Goal: Transaction & Acquisition: Purchase product/service

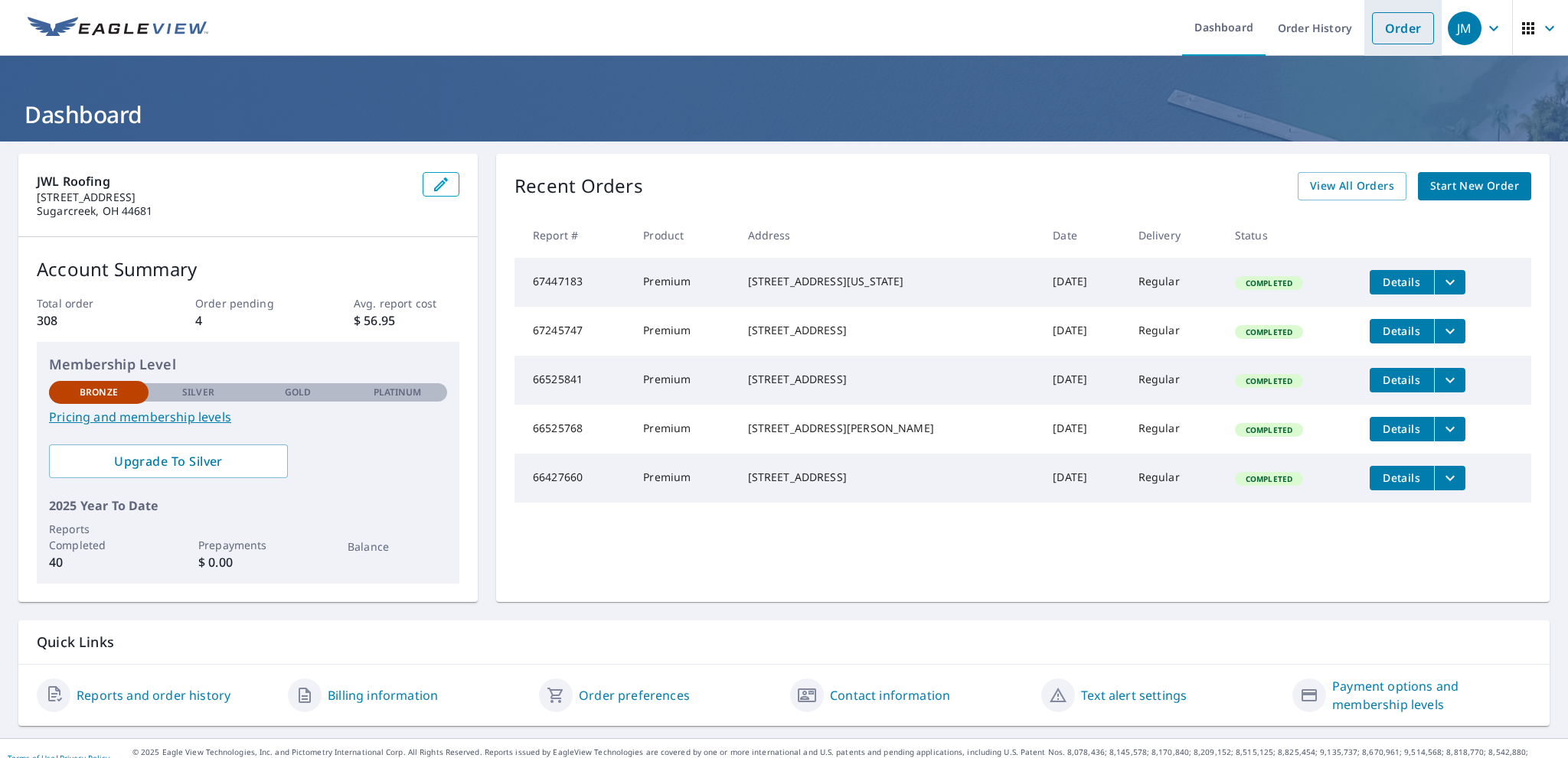
click at [1386, 33] on link "Order" at bounding box center [1403, 28] width 62 height 32
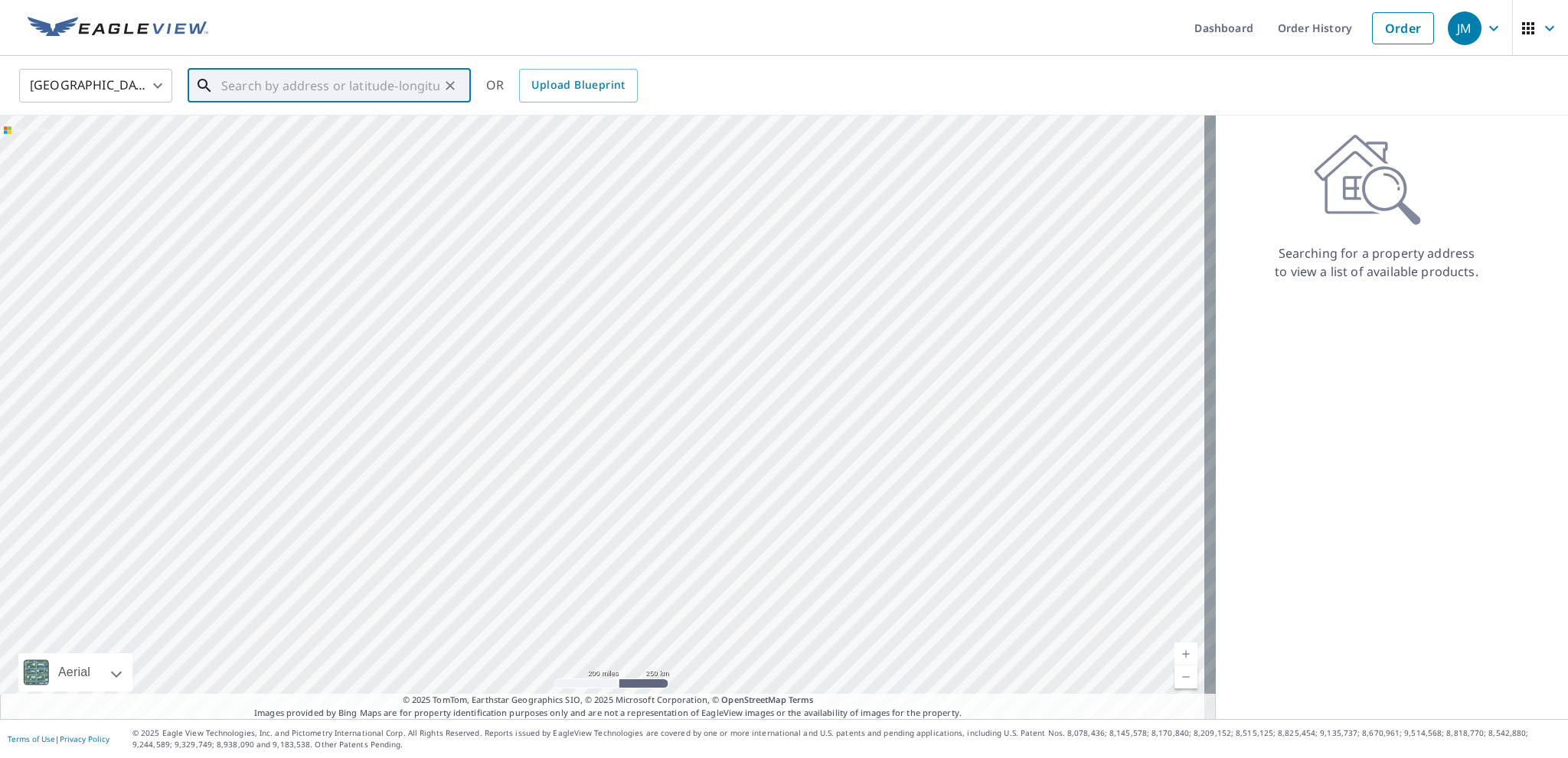
click at [247, 84] on input "text" at bounding box center [330, 85] width 218 height 43
click at [286, 138] on span "[STREET_ADDRESS]" at bounding box center [338, 129] width 240 height 18
type input "[STREET_ADDRESS]"
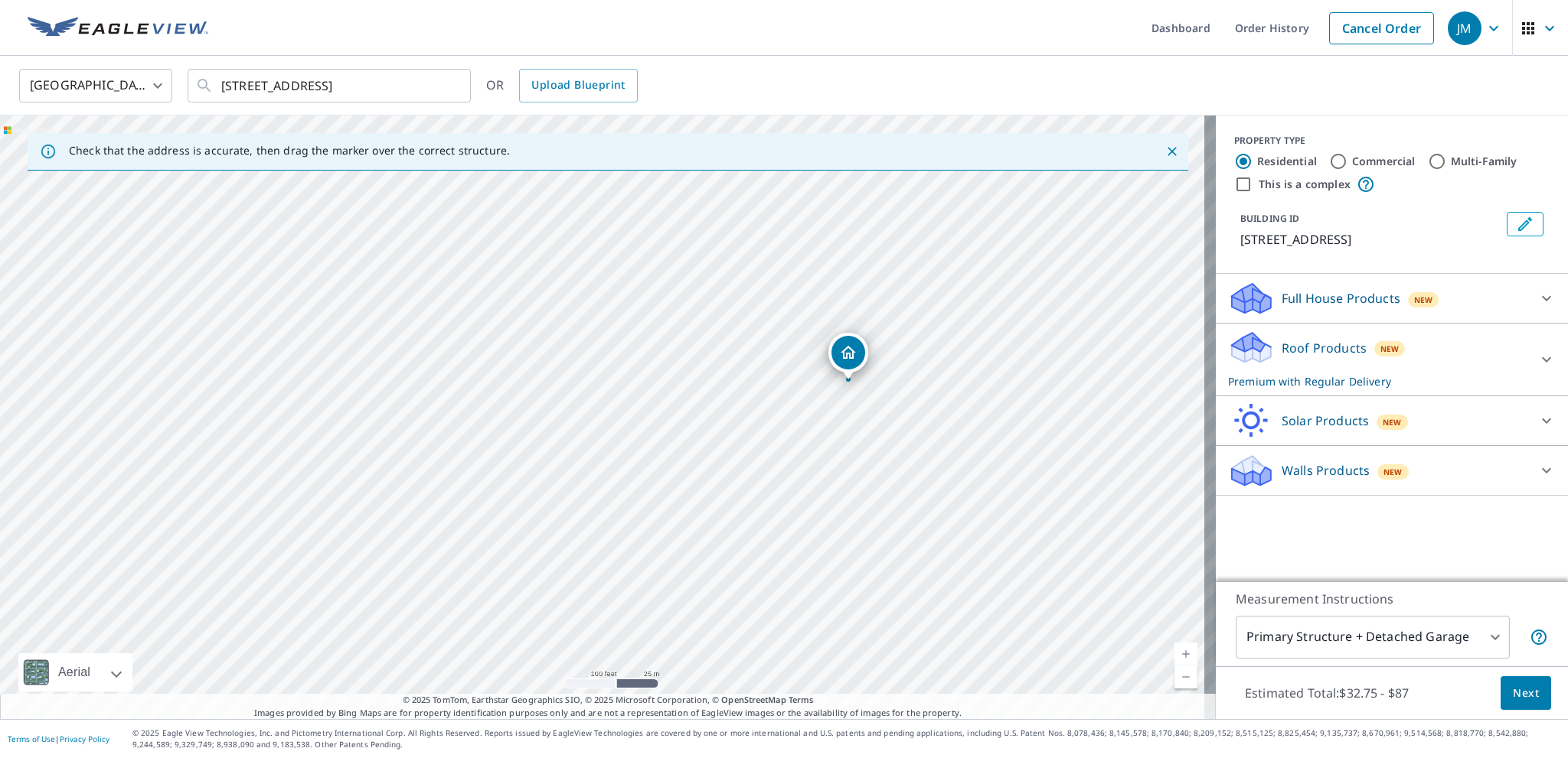
click at [1484, 22] on icon "button" at bounding box center [1493, 27] width 18 height 18
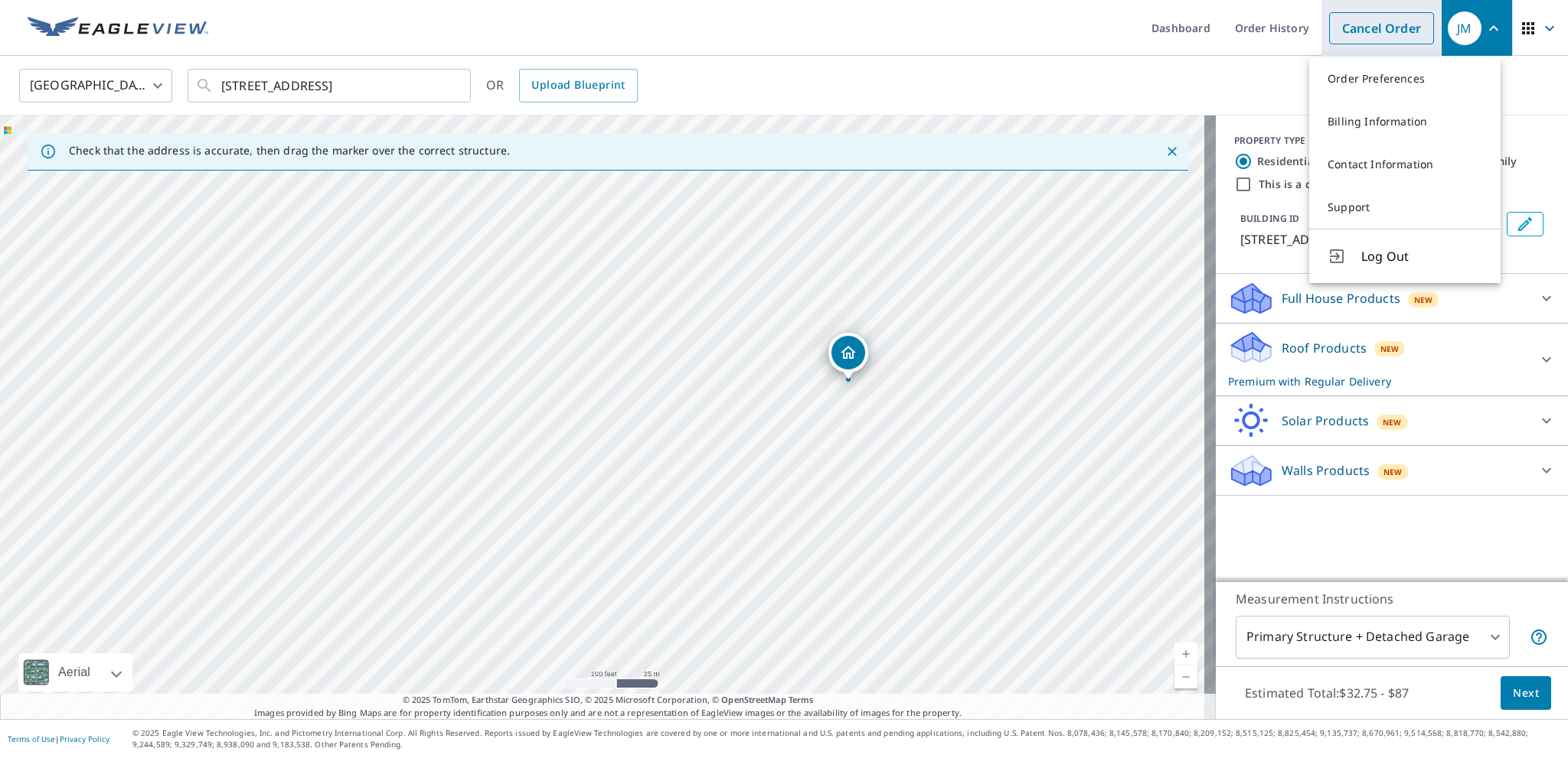
click at [1399, 33] on link "Cancel Order" at bounding box center [1382, 28] width 105 height 32
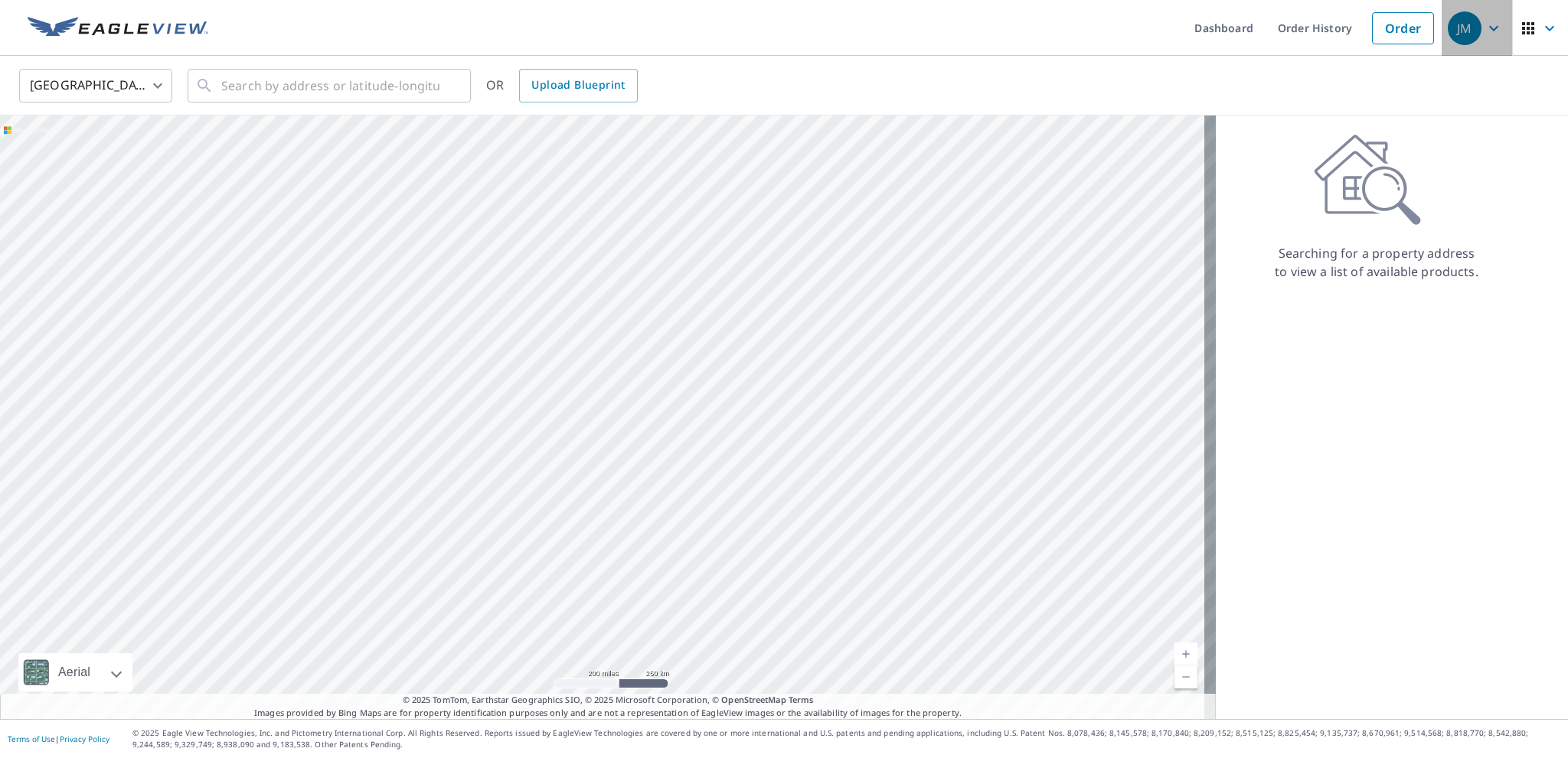
click at [1488, 27] on icon "button" at bounding box center [1493, 27] width 18 height 18
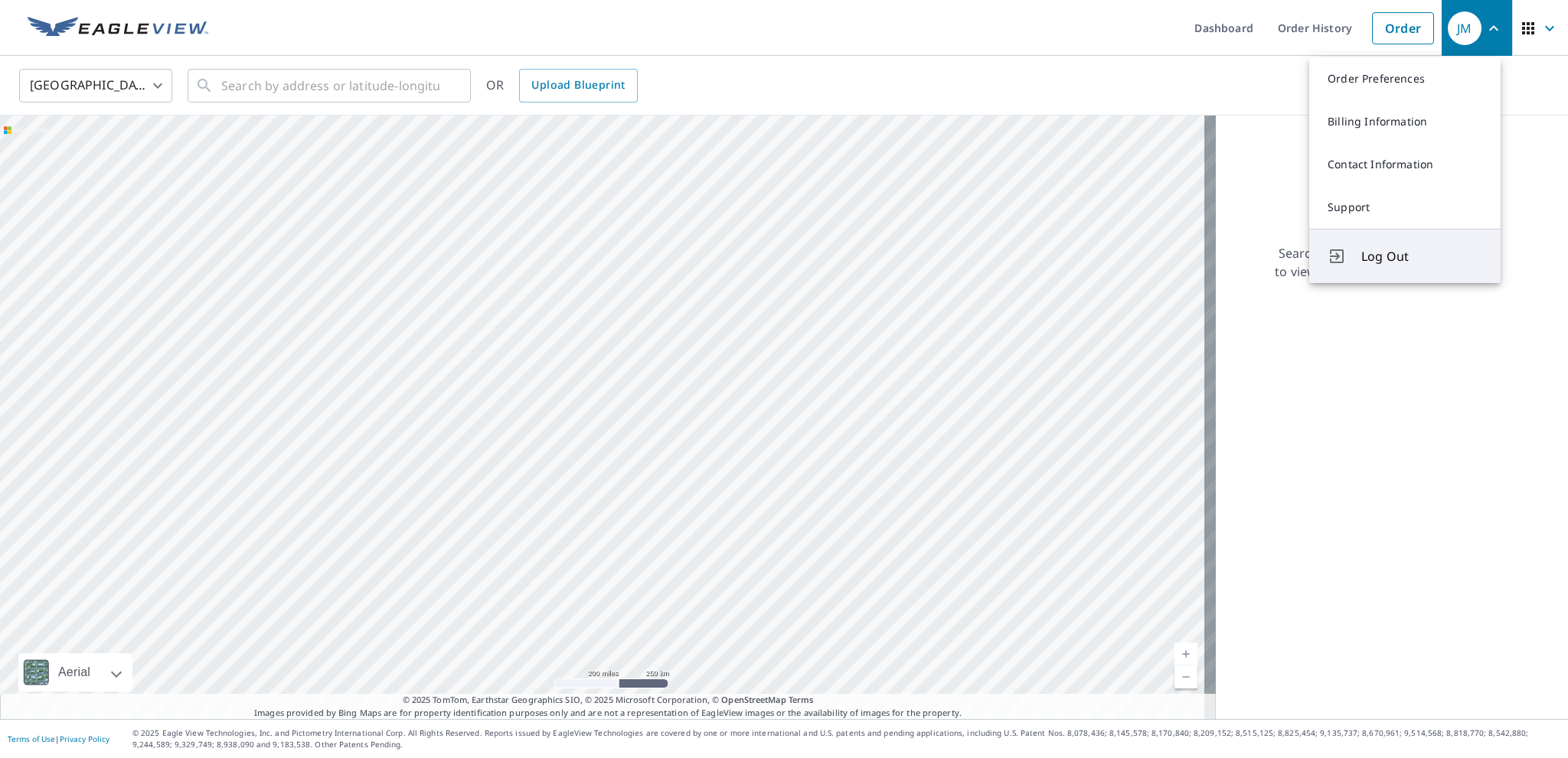
click at [1431, 244] on button "Log Out" at bounding box center [1405, 256] width 192 height 55
